Goal: Communication & Community: Answer question/provide support

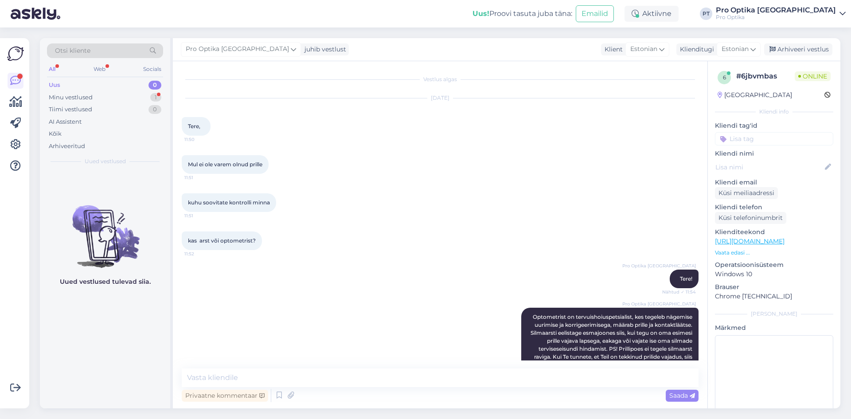
click at [102, 96] on div "Minu vestlused 1" at bounding box center [105, 97] width 116 height 12
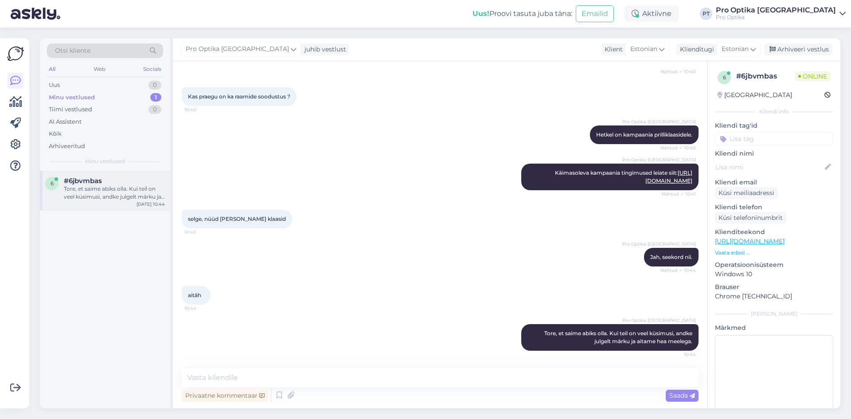
click at [99, 183] on span "#6jbvmbas" at bounding box center [83, 181] width 38 height 8
click at [797, 49] on div "Arhiveeri vestlus" at bounding box center [798, 49] width 68 height 12
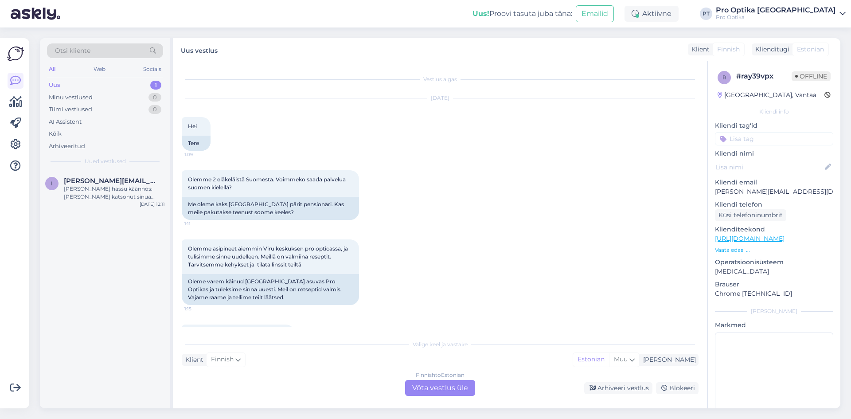
scroll to position [1636, 0]
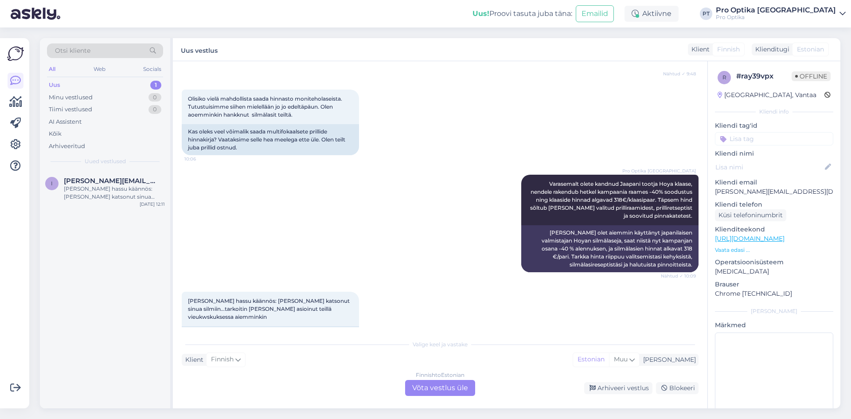
click at [412, 375] on div "Valige keel ja vastake Klient Finnish Mina Estonian Muu Finnish to Estonian Võt…" at bounding box center [440, 365] width 517 height 61
click at [436, 386] on div "Finnish to Estonian Võta vestlus üle" at bounding box center [440, 388] width 70 height 16
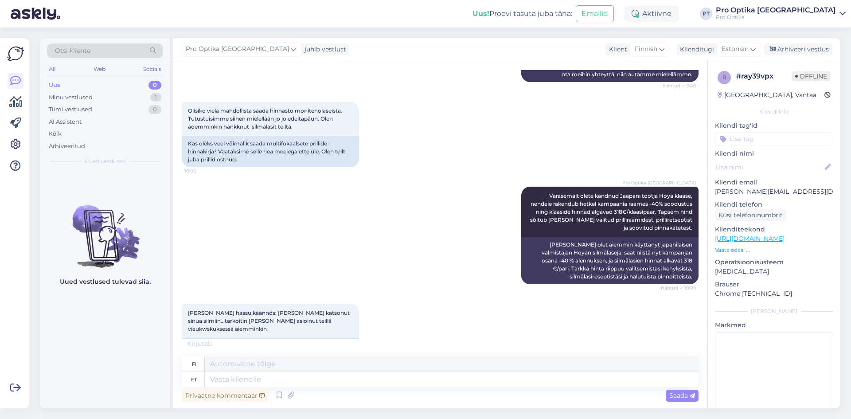
scroll to position [1614, 0]
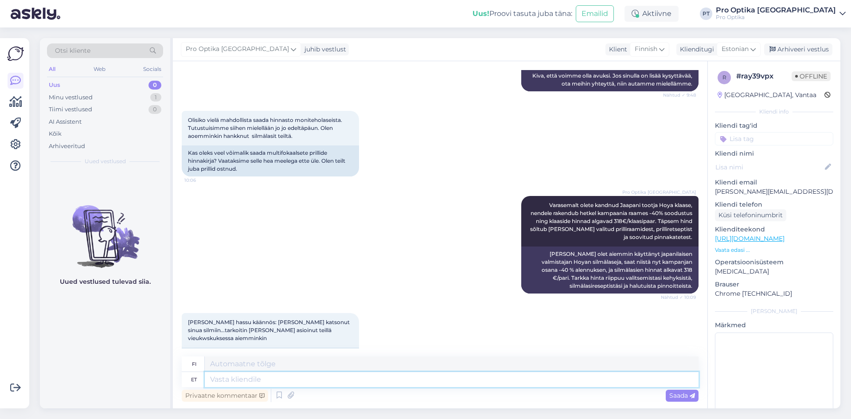
click at [386, 379] on textarea at bounding box center [452, 379] width 494 height 15
type textarea "Kahjuks ma"
type textarea "Valitettavasti"
type textarea "Kahjuks ma ei"
type textarea "Valitettavasti minä"
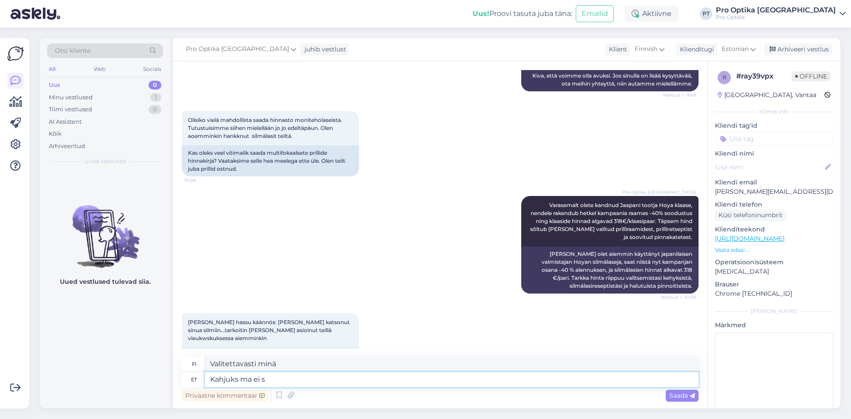
type textarea "Kahjuks ma ei sa"
type textarea "Valitettavasti en"
type textarea "Kahjuks ma ei saa h"
type textarea "Valitettavasti en voi"
type textarea "Kahjuks ma ei saa hetkel"
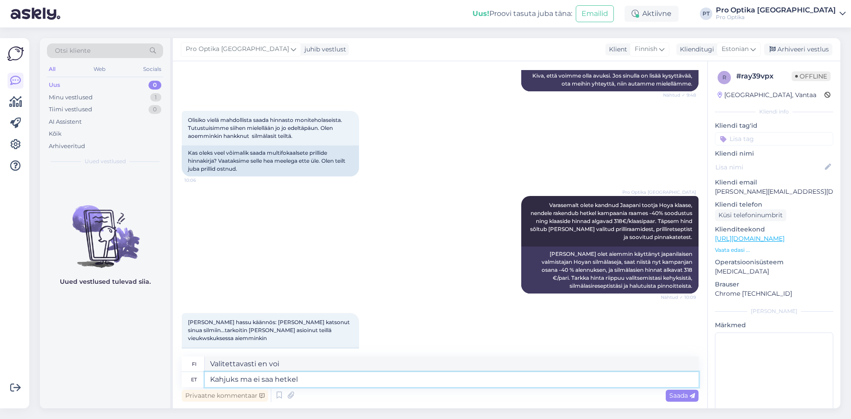
type textarea "Valitettavasti en pysty tällä hetkellä."
type textarea "Kahjuks ma ei saa hetkel aru m"
type textarea "Valitettavasti en ymmärrä tällä hetkellä."
type textarea "Kahjuks ma ei saa hetkel aru mida"
type textarea "Valitettavasti en ymmärrä tällä hetkellä, mitä."
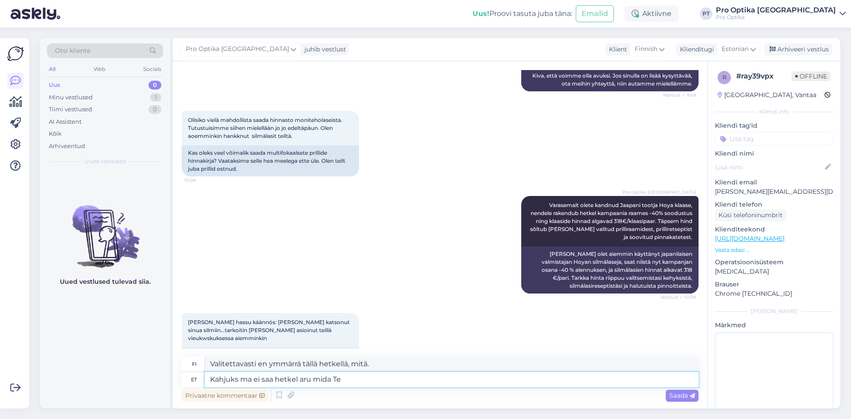
type textarea "Kahjuks ma ei saa hetkel aru mida Te"
type textarea "Valitettavasti en ymmärrä, mitä tarkoitat tällä hetkellä."
type textarea "Kahjuks ma ei saa hetkel aru mida Te mõtlete,"
type textarea "Valitettavasti en nyt ymmärrä, mitä tarkoitat."
type textarea "Kahjuks ma ei saa hetkel aru mida Te mõtlete, kas t"
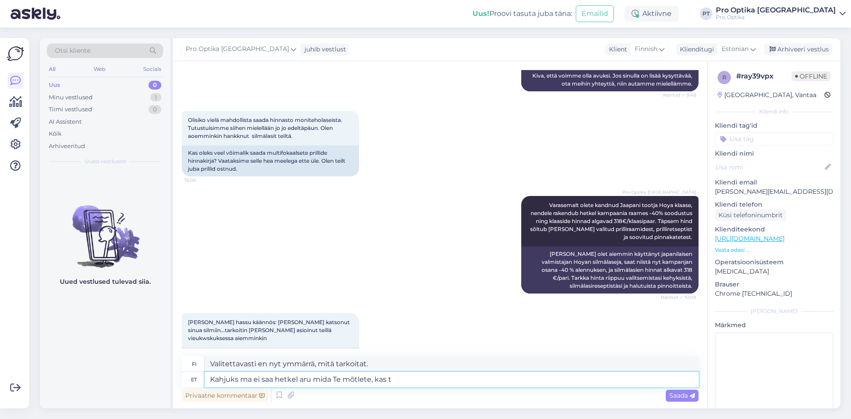
type textarea "Valitettavasti en nyt ymmärrä, mitä tarkoitat?"
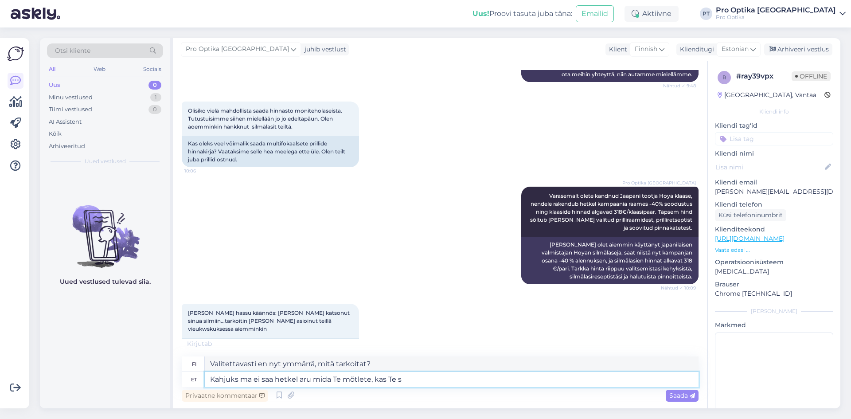
type textarea "Kahjuks ma ei saa hetkel aru mida Te mõtlete, kas Te sa"
type textarea "Valitettavasti en nyt ymmärrä, mitä tarkoitat, vai mitä?"
type textarea "Kahjuks ma ei saa hetkel aru mida Te mõtlete, kas Te saaksite p"
type textarea "Valitettavasti en nyt ymmärrä, mitä tarkoitat, voisitko ystävällisesti"
type textarea "Kahjuks ma ei saa hetkel aru mida Te mõtlete, kas Te saaksite palun täpsustada?"
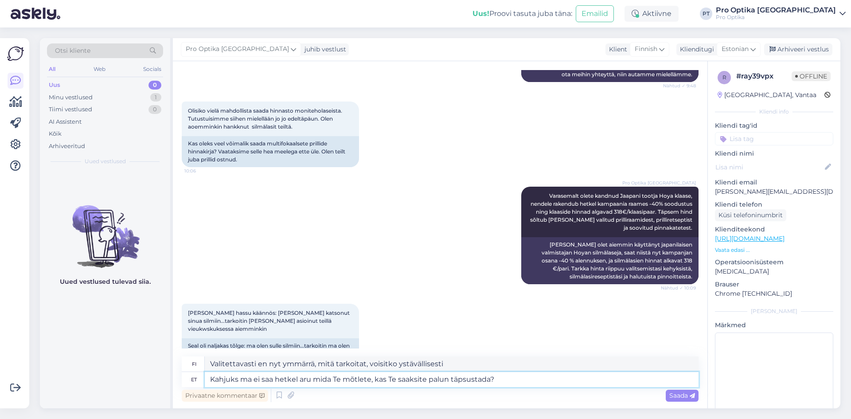
scroll to position [1614, 0]
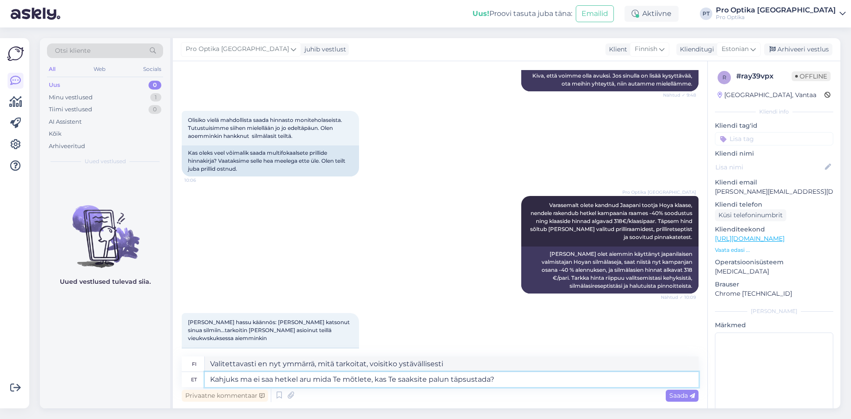
type textarea "Valitettavasti en nyt ymmärrä mitä tarkoitat, voisitko selventää?"
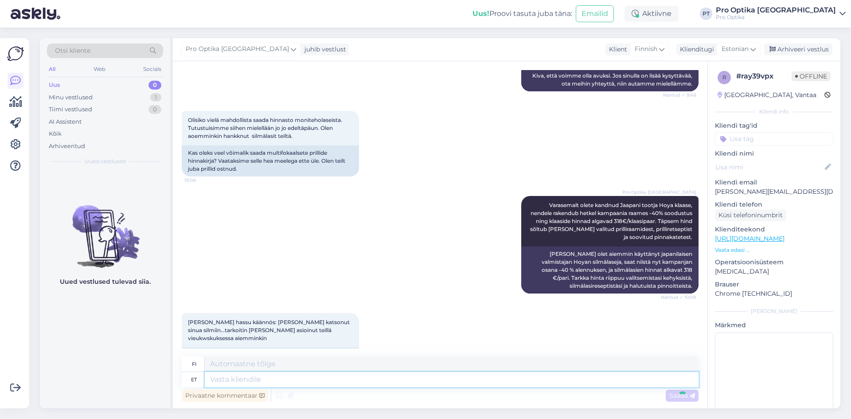
scroll to position [1684, 0]
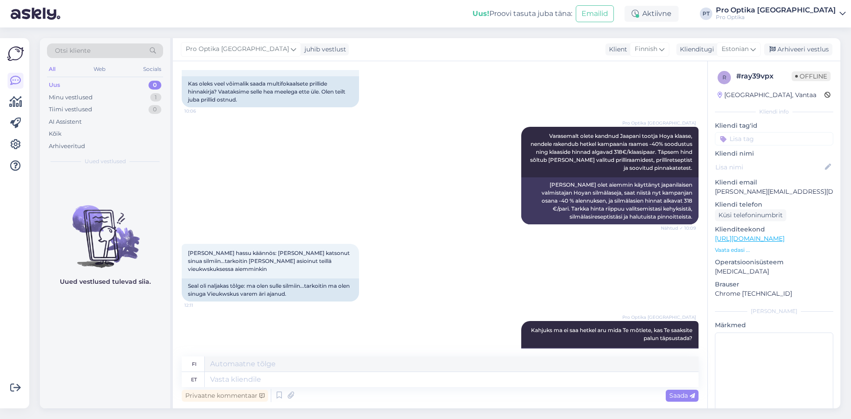
click at [95, 359] on div "Uued vestlused tulevad siia." at bounding box center [105, 289] width 130 height 237
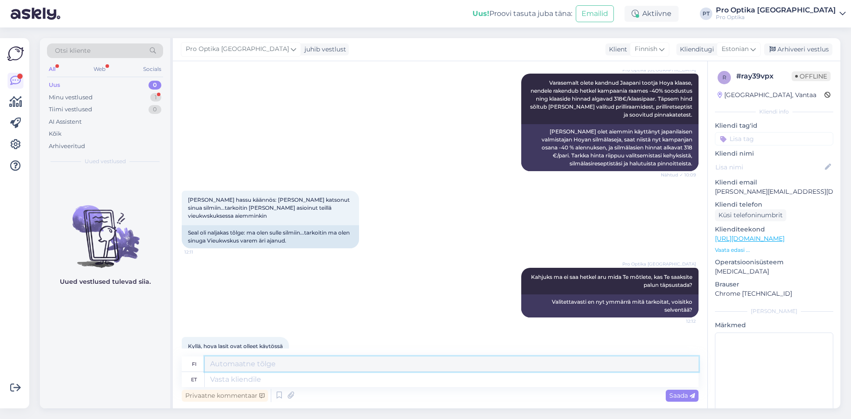
click at [257, 367] on textarea at bounding box center [452, 363] width 494 height 15
click at [253, 378] on textarea at bounding box center [452, 379] width 494 height 15
type textarea "Hoya kl"
type textarea "Hoya"
type textarea "Hoya klaaside h"
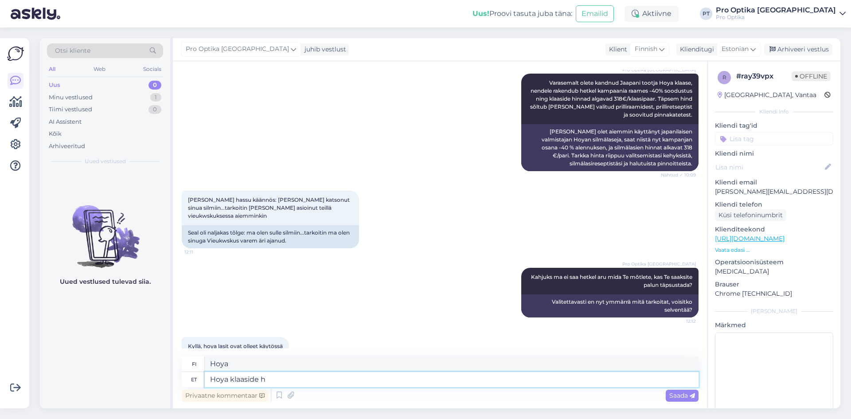
type textarea "Hoya-lasit"
type textarea "Hoya klaaside hinnad a"
type textarea "Hoya-objektiivien hinnat"
type textarea "Hoya klaaside hinnad algavad"
type textarea "Hoya-lasien hinnat alkaen"
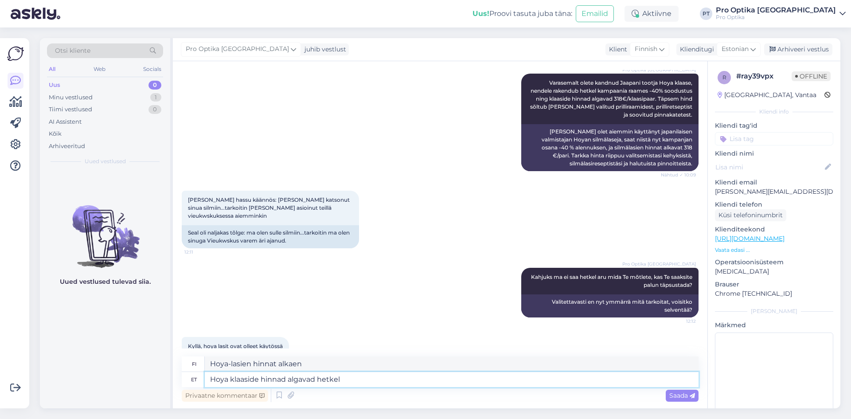
type textarea "Hoya klaaside hinnad algavad hetkel"
type textarea "Hoya-objektiivien hinnat alkavat tällä hetkellä"
type textarea "Hoya klaaside hinnad algavad hetkel 318€/klaasipaar."
type textarea "Hoya-lasien lähtöhinta on tällä hetkellä 318 €/pari."
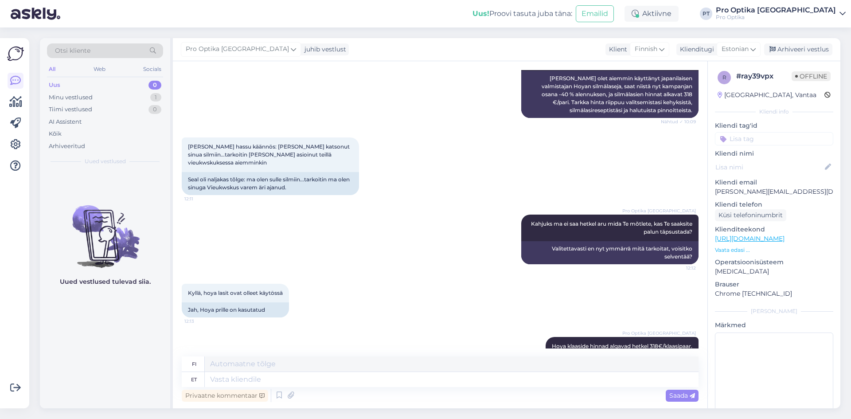
click at [151, 334] on div "Uued vestlused tulevad siia." at bounding box center [105, 289] width 130 height 237
click at [787, 57] on div "Pro Optika Tallinn juhib vestlust Klient Finnish Klienditugi Estonian Arhiveeri…" at bounding box center [506, 49] width 667 height 23
click at [782, 51] on div "Arhiveeri vestlus" at bounding box center [798, 49] width 68 height 12
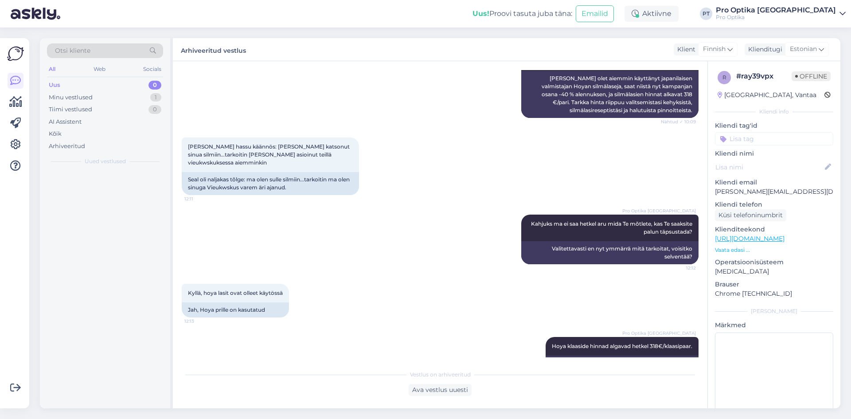
scroll to position [1781, 0]
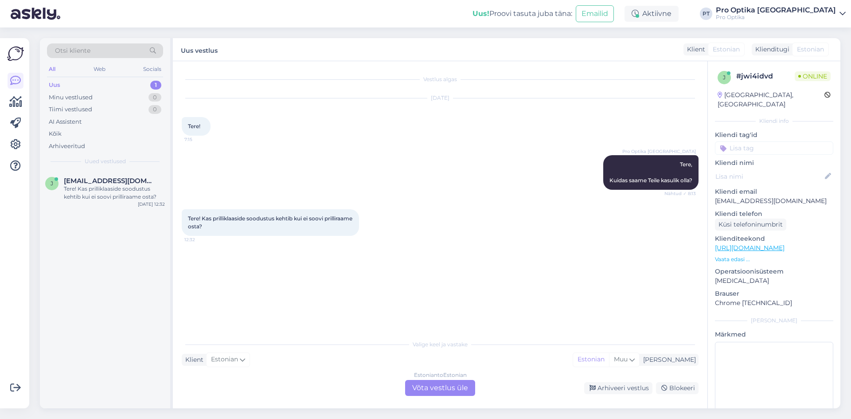
click at [436, 391] on div "Estonian to Estonian Võta vestlus üle" at bounding box center [440, 388] width 70 height 16
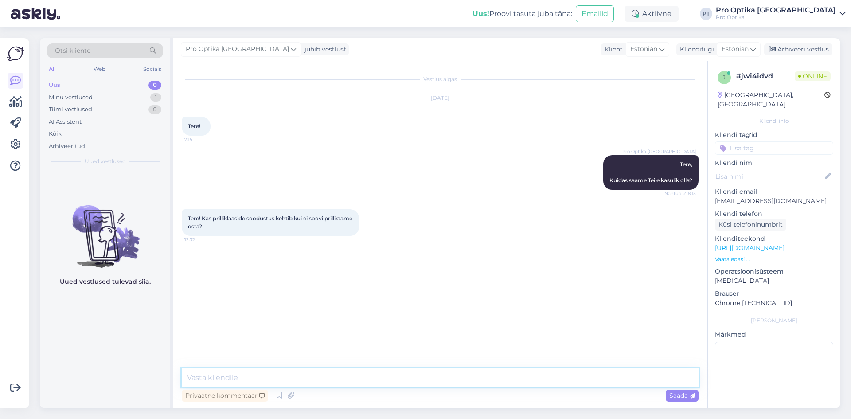
click at [392, 378] on textarea at bounding box center [440, 377] width 517 height 19
type textarea "H"
type textarea "K"
type textarea "S"
type textarea "Mitmevaateliste prilliklaaside soodustus kehtib ka Teie enda olemasolevatesse r…"
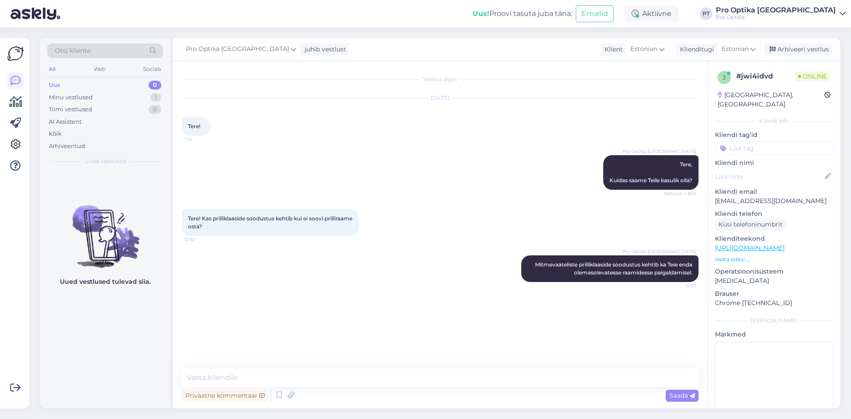
drag, startPoint x: 126, startPoint y: 331, endPoint x: 140, endPoint y: 194, distance: 138.5
click at [126, 332] on div "Uued vestlused tulevad siia." at bounding box center [105, 289] width 130 height 237
click at [278, 397] on icon at bounding box center [279, 395] width 11 height 13
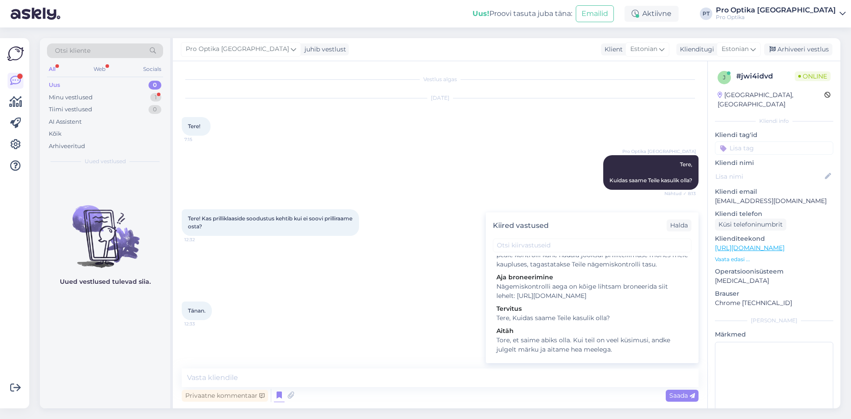
scroll to position [222, 0]
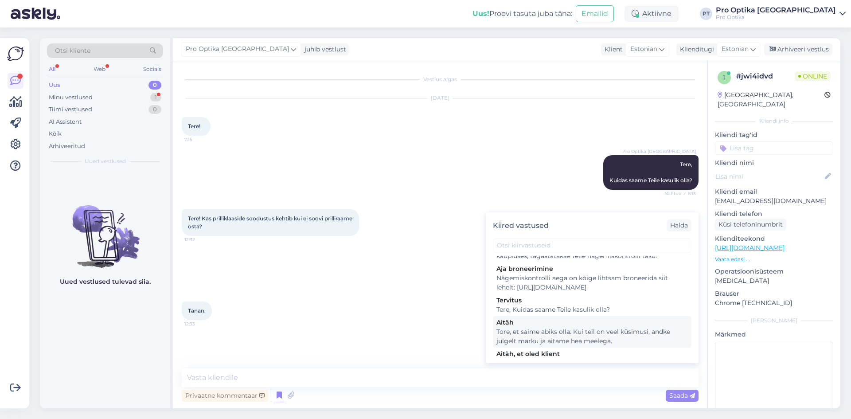
click at [565, 346] on div "Tore, et saime abiks olla. Kui teil on veel küsimusi, andke julgelt märku ja ai…" at bounding box center [591, 336] width 191 height 19
type textarea "Tore, et saime abiks olla. Kui teil on veel küsimusi, andke julgelt märku ja ai…"
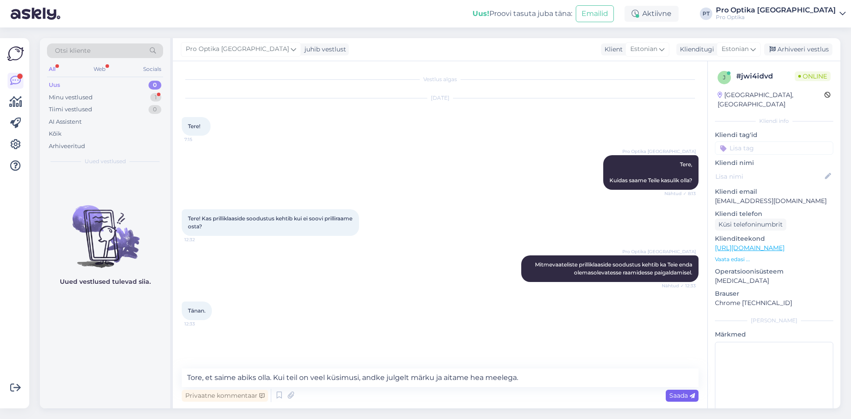
click at [669, 393] on span "Saada" at bounding box center [682, 395] width 26 height 8
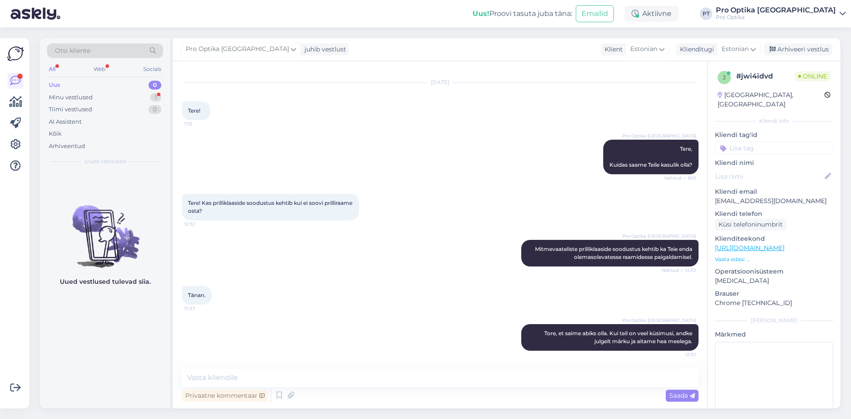
click at [126, 319] on div "Uued vestlused tulevad siia." at bounding box center [105, 289] width 130 height 237
click at [140, 94] on div "Minu vestlused 1" at bounding box center [105, 97] width 116 height 12
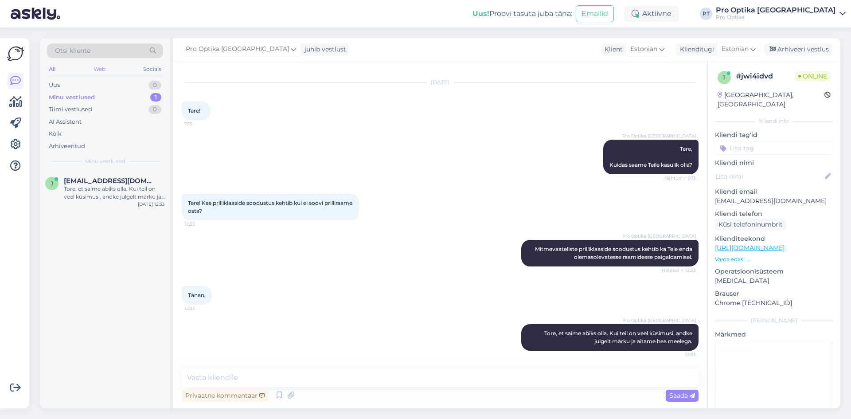
click at [97, 69] on div "Web" at bounding box center [100, 69] width 16 height 12
